Goal: Register for event/course

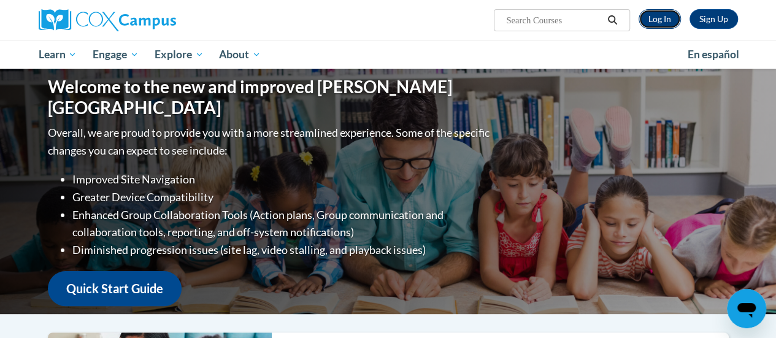
click at [648, 21] on link "Log In" at bounding box center [659, 19] width 42 height 20
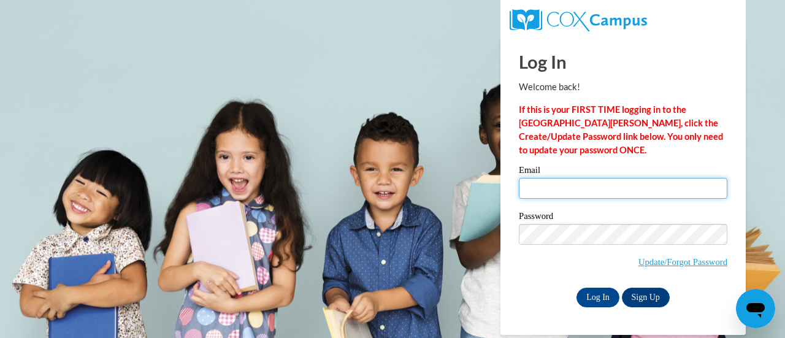
click at [631, 194] on input "Email" at bounding box center [623, 188] width 209 height 21
type input "kandlerb@w-csd.org"
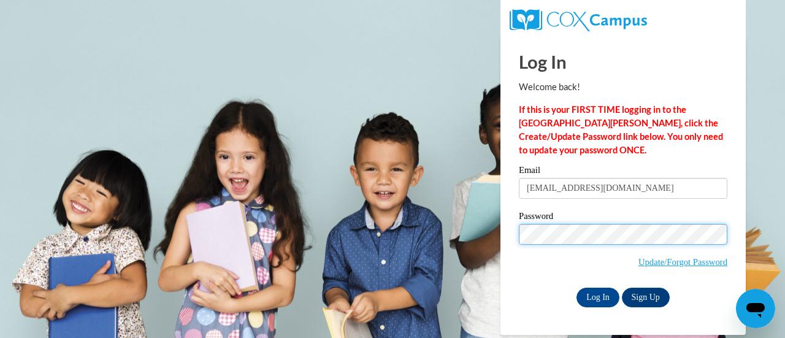
click at [577, 288] on input "Log In" at bounding box center [598, 298] width 43 height 20
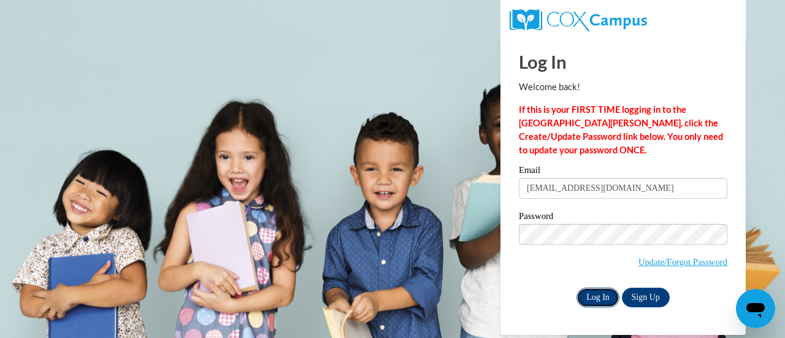
click at [608, 288] on input "Log In" at bounding box center [598, 298] width 43 height 20
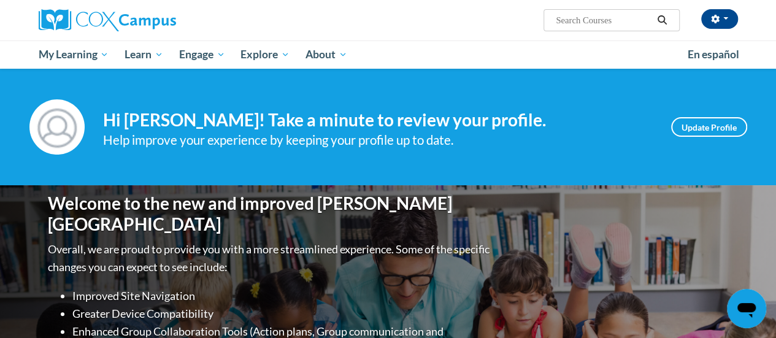
click at [581, 19] on input "Search..." at bounding box center [603, 20] width 98 height 15
type input "reading comprehension"
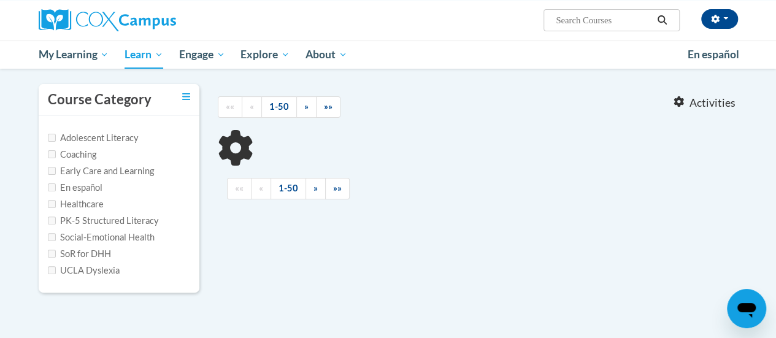
scroll to position [102, 0]
type input "reading comprehension"
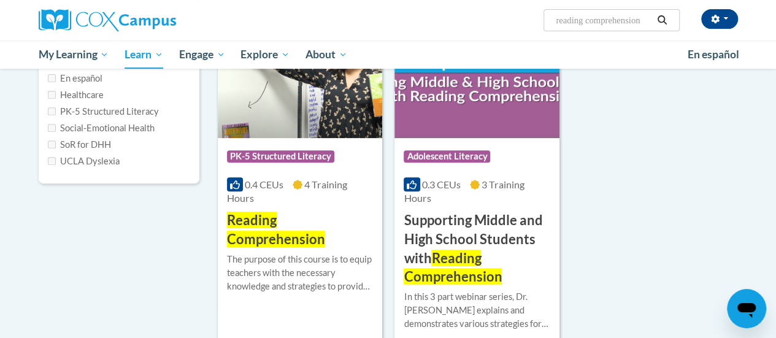
scroll to position [210, 0]
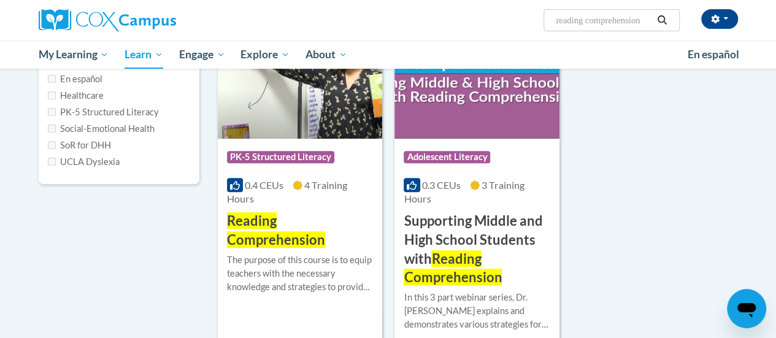
click at [293, 135] on img at bounding box center [300, 75] width 164 height 125
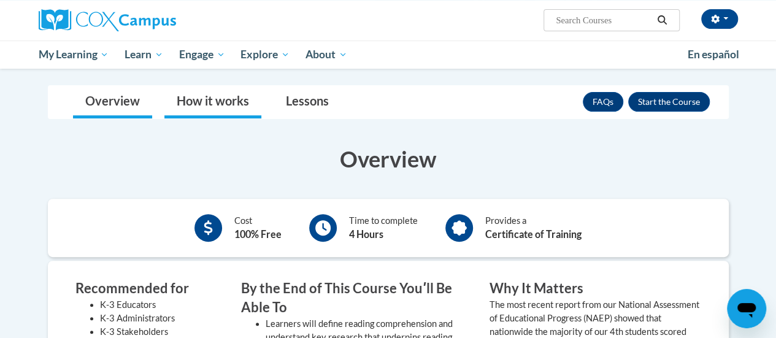
scroll to position [166, 0]
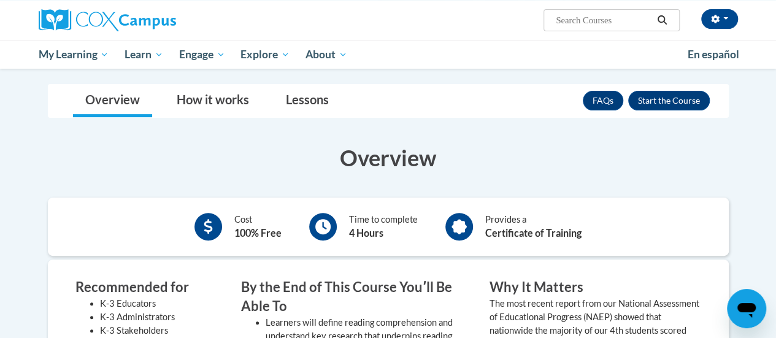
click at [710, 98] on div "Overview How it works Lessons Resources FAQs Enroll" at bounding box center [388, 101] width 661 height 33
click at [700, 96] on button "Enroll" at bounding box center [669, 101] width 82 height 20
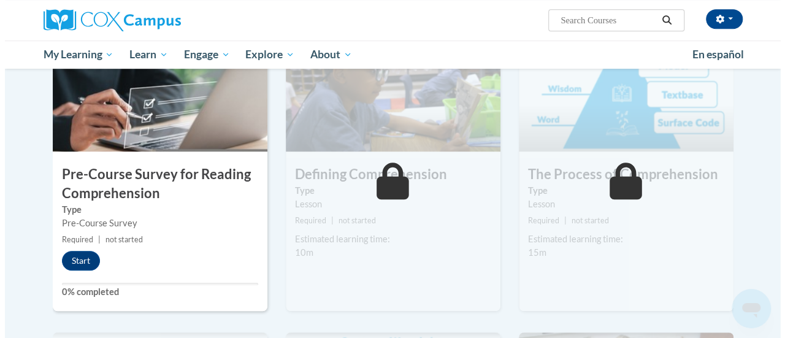
scroll to position [310, 0]
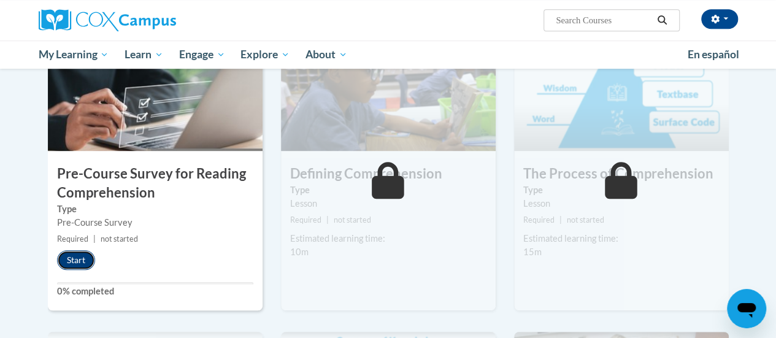
click at [81, 260] on button "Start" at bounding box center [76, 260] width 38 height 20
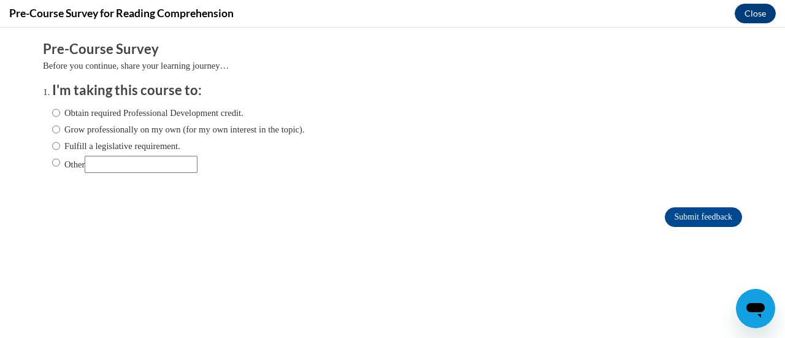
scroll to position [0, 0]
click at [75, 146] on label "Fulfill a legislative requirement." at bounding box center [116, 145] width 128 height 13
click at [60, 146] on input "Fulfill a legislative requirement." at bounding box center [56, 145] width 8 height 13
radio input "true"
click at [683, 209] on input "Submit feedback" at bounding box center [703, 217] width 77 height 20
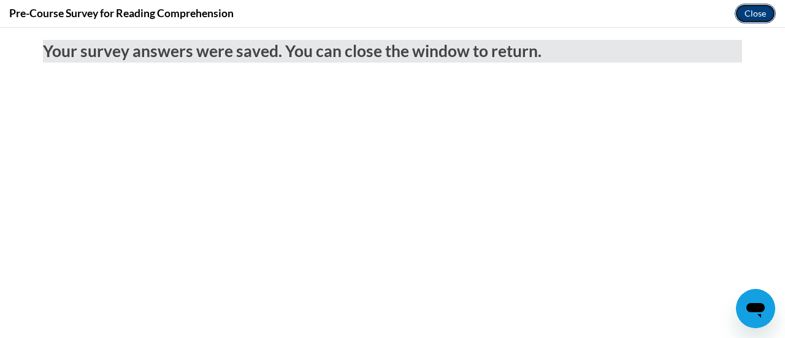
click at [754, 6] on button "Close" at bounding box center [755, 14] width 41 height 20
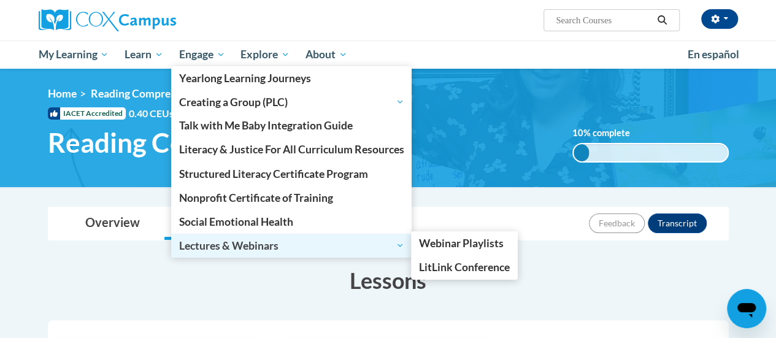
scroll to position [83, 0]
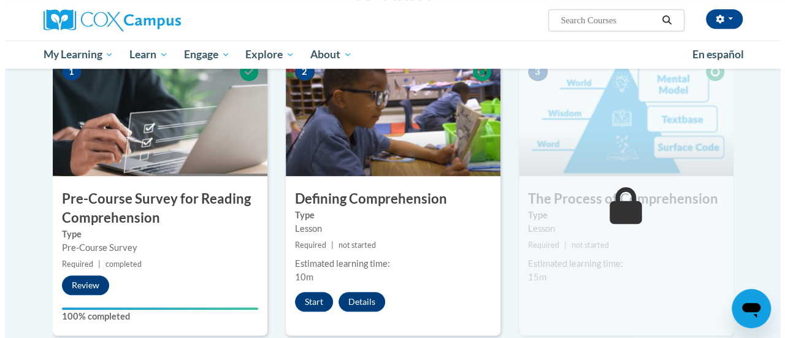
scroll to position [286, 0]
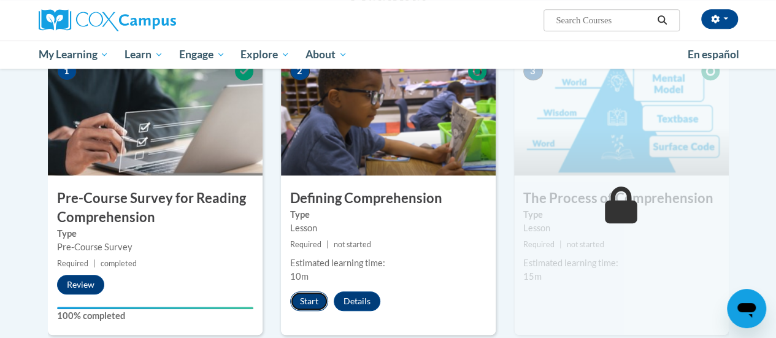
click at [312, 301] on button "Start" at bounding box center [309, 301] width 38 height 20
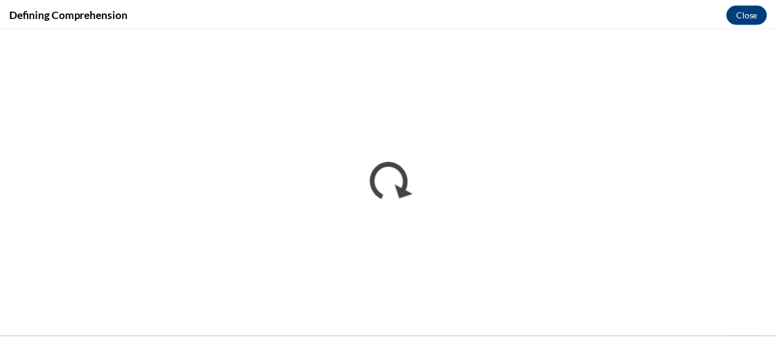
scroll to position [0, 0]
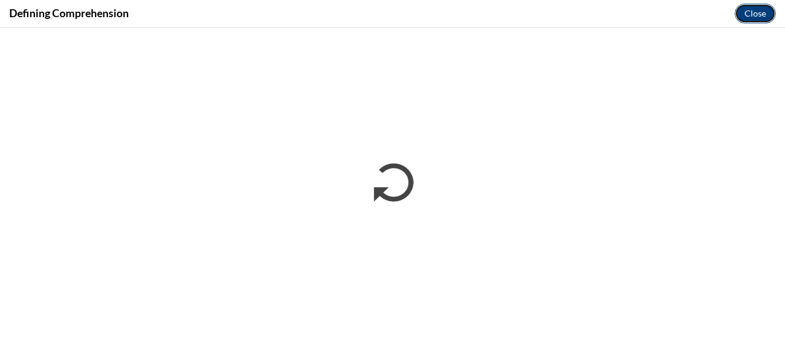
click at [757, 10] on button "Close" at bounding box center [755, 14] width 41 height 20
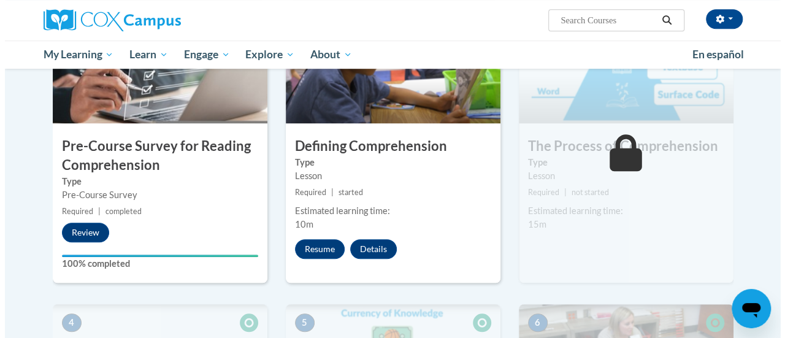
scroll to position [332, 0]
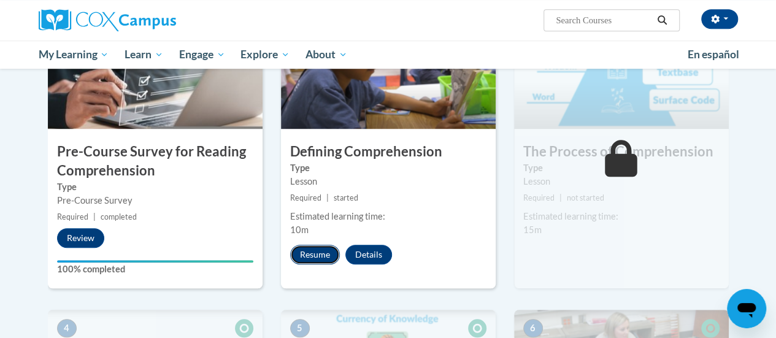
click at [310, 256] on button "Resume" at bounding box center [315, 255] width 50 height 20
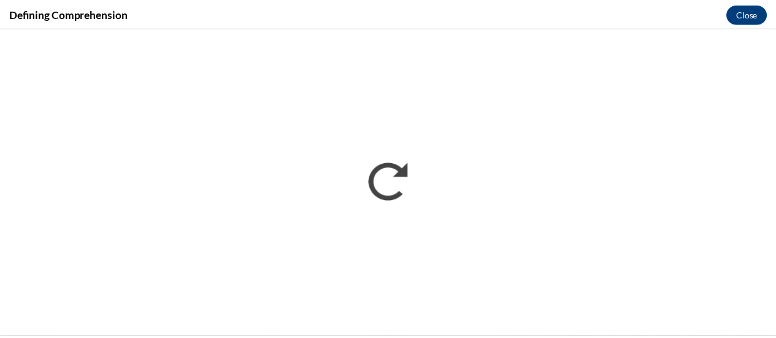
scroll to position [0, 0]
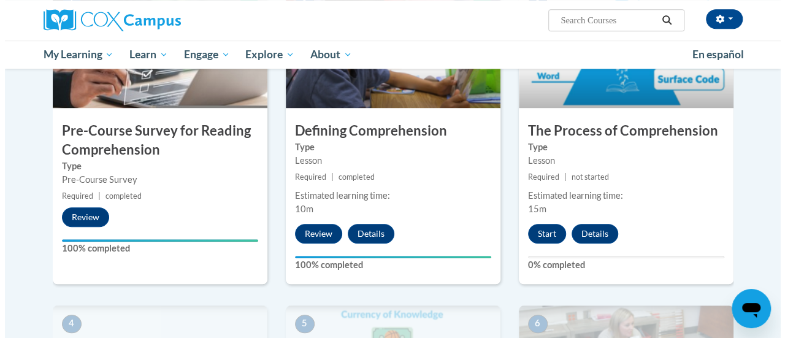
scroll to position [353, 0]
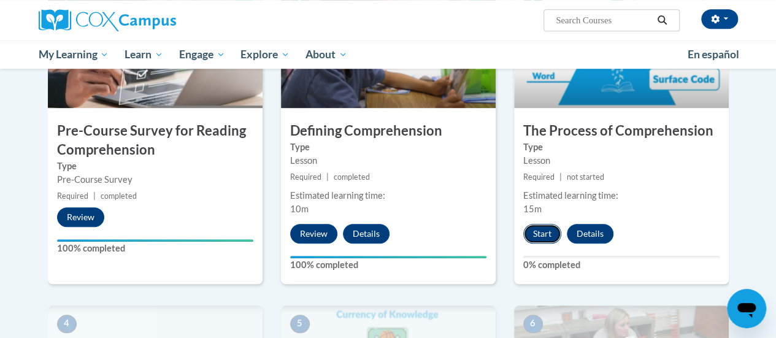
click at [542, 235] on button "Start" at bounding box center [542, 234] width 38 height 20
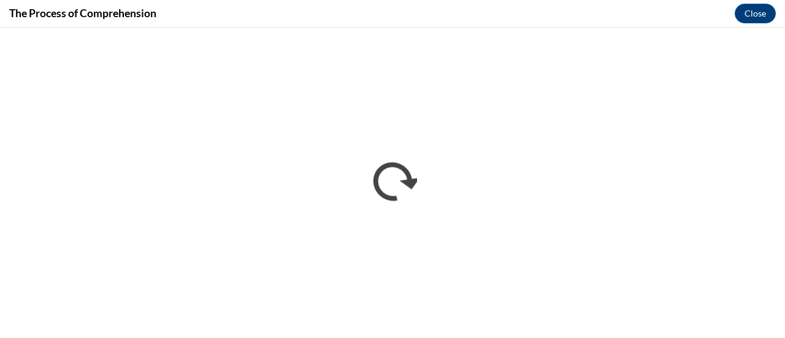
scroll to position [0, 0]
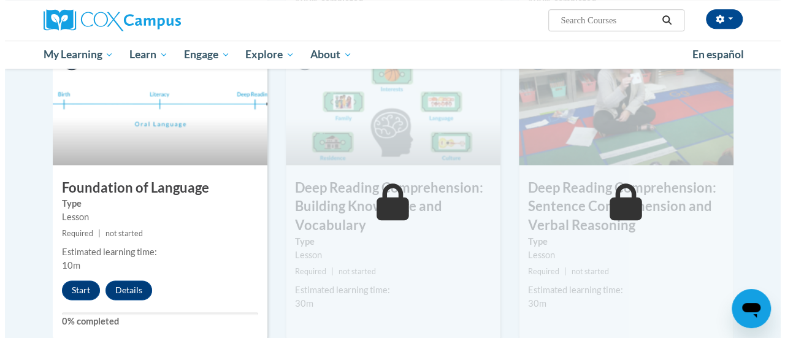
scroll to position [639, 0]
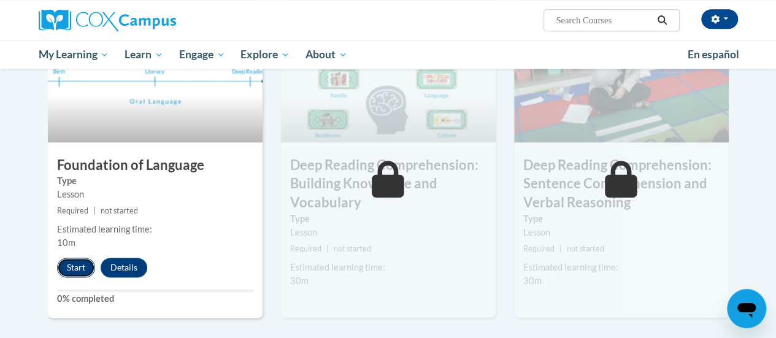
click at [75, 261] on button "Start" at bounding box center [76, 268] width 38 height 20
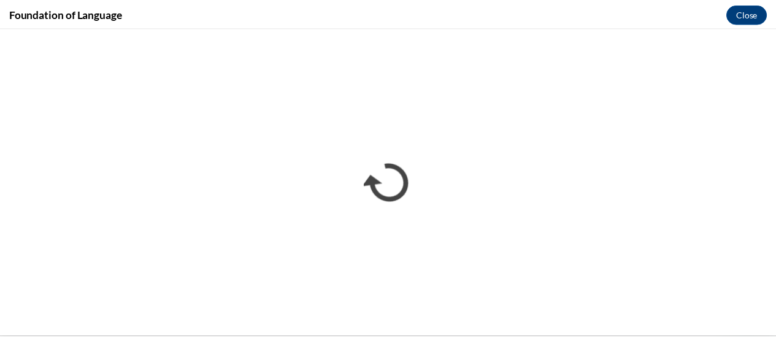
scroll to position [0, 0]
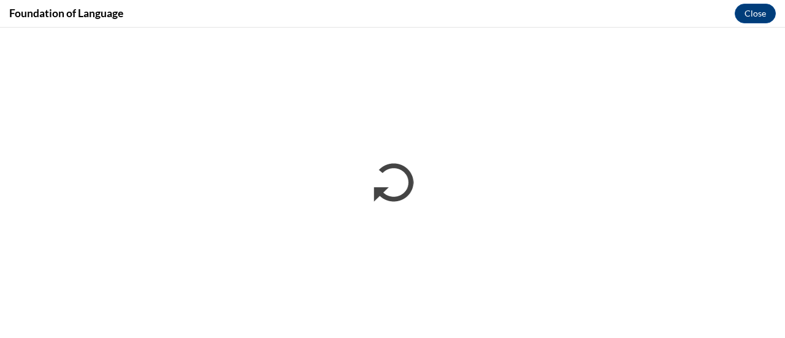
click at [467, 28] on iframe "</div></body> </html>" at bounding box center [392, 183] width 785 height 310
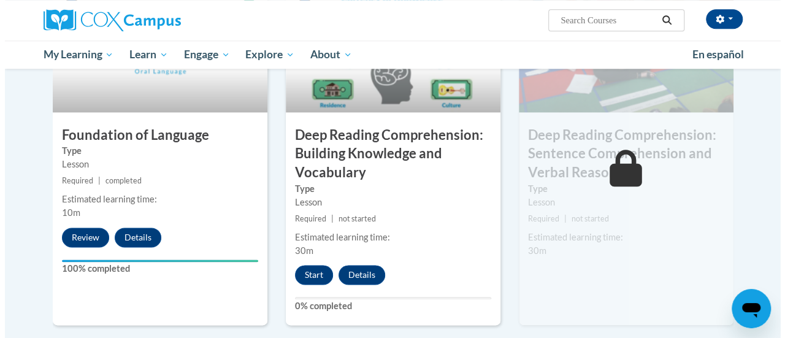
scroll to position [670, 0]
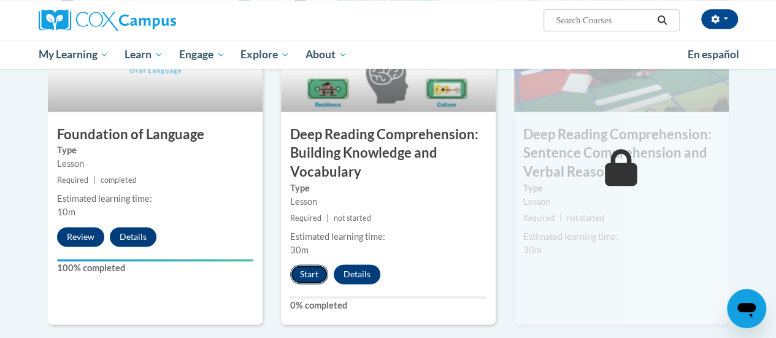
click at [299, 274] on button "Start" at bounding box center [309, 274] width 38 height 20
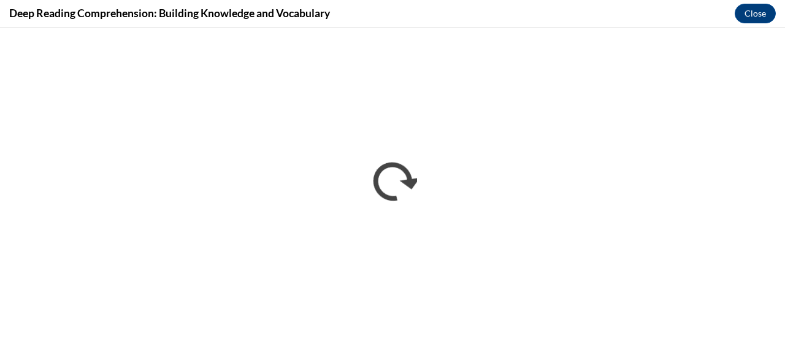
scroll to position [0, 0]
